Goal: Find specific page/section: Find specific page/section

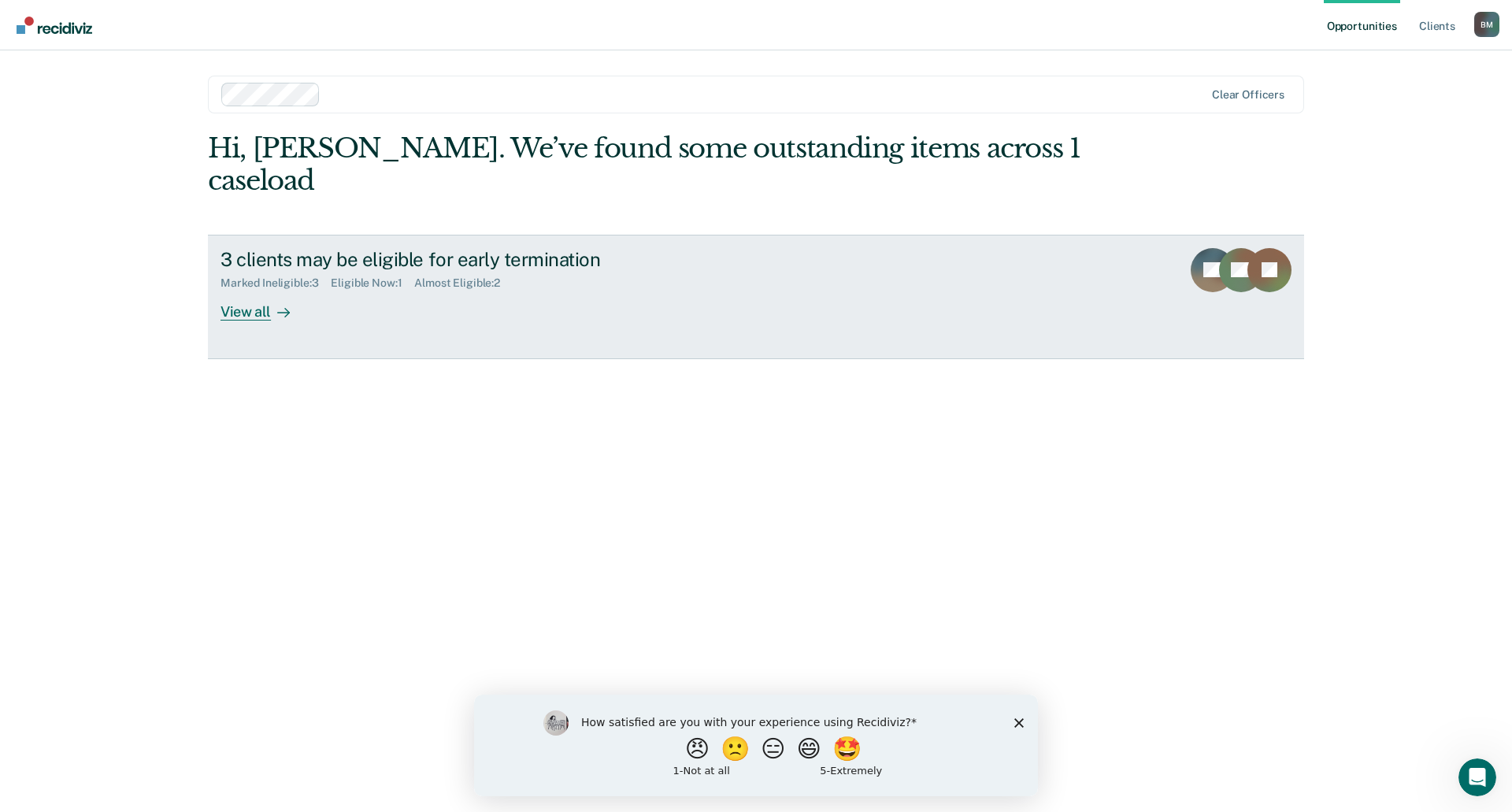
click at [241, 290] on div "View all" at bounding box center [264, 305] width 88 height 31
